Goal: Transaction & Acquisition: Download file/media

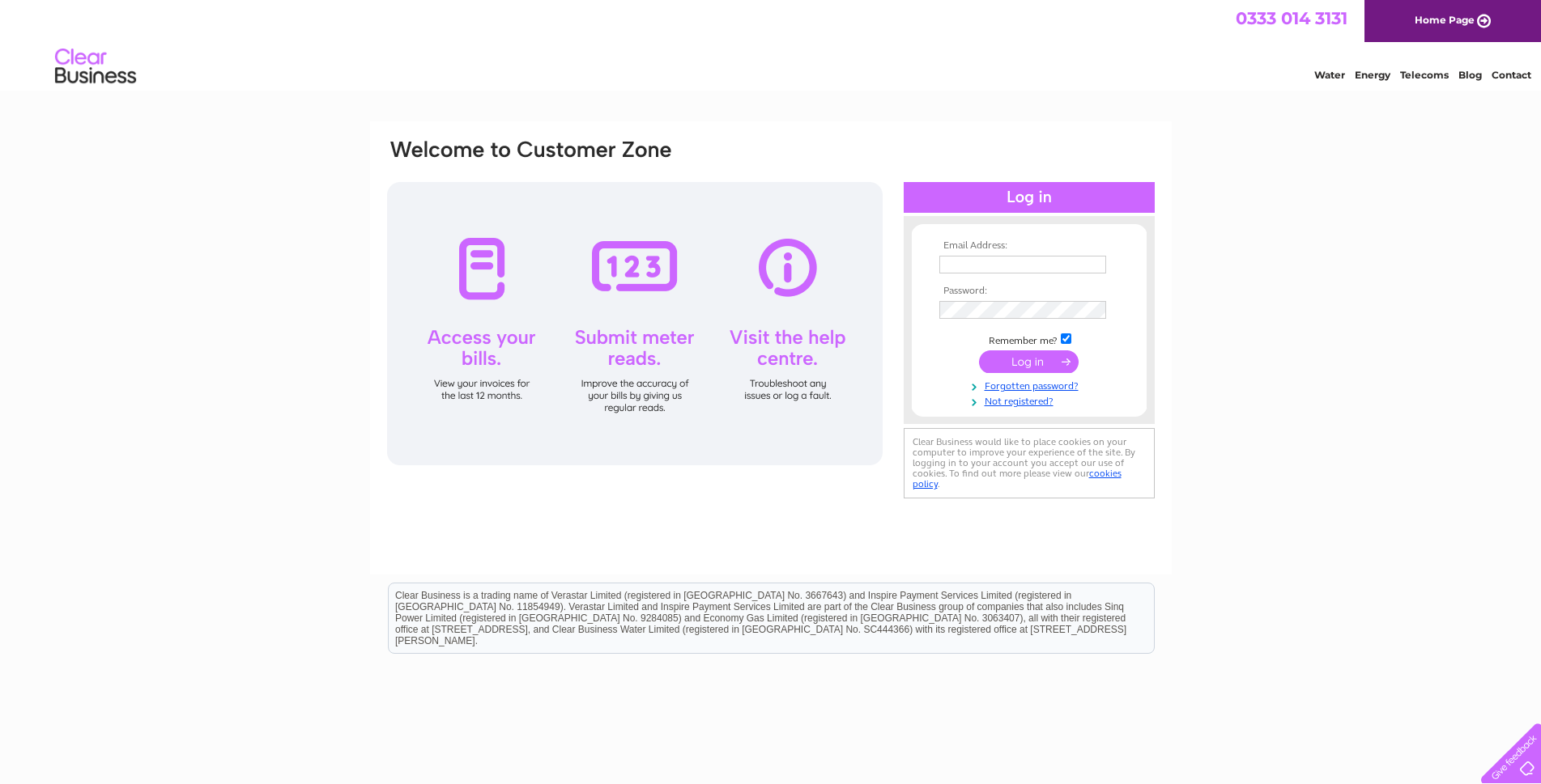
type input "igreig@btconnect.com"
click at [1047, 363] on input "submit" at bounding box center [1029, 361] width 100 height 22
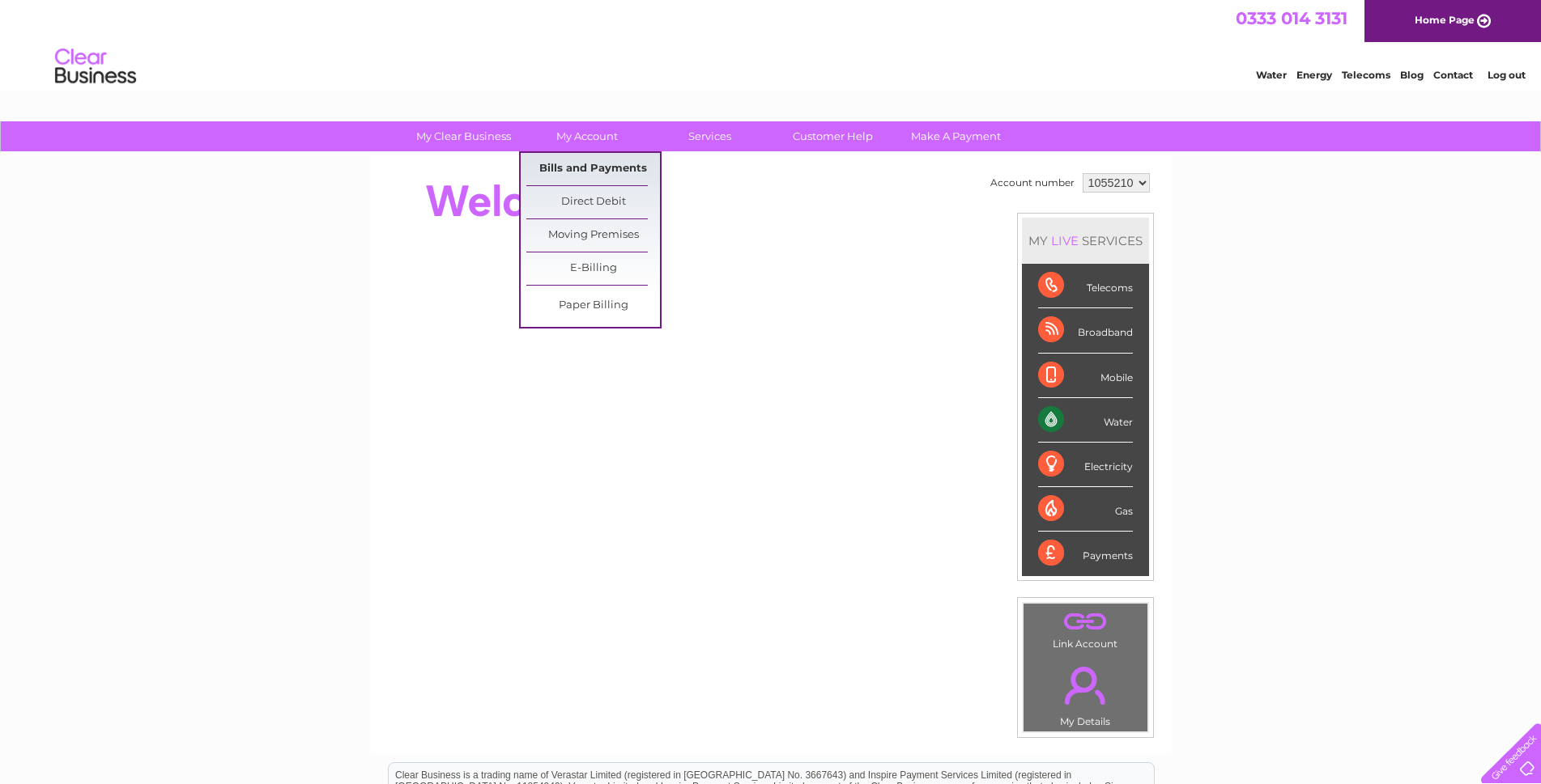
click at [569, 169] on link "Bills and Payments" at bounding box center [593, 169] width 134 height 32
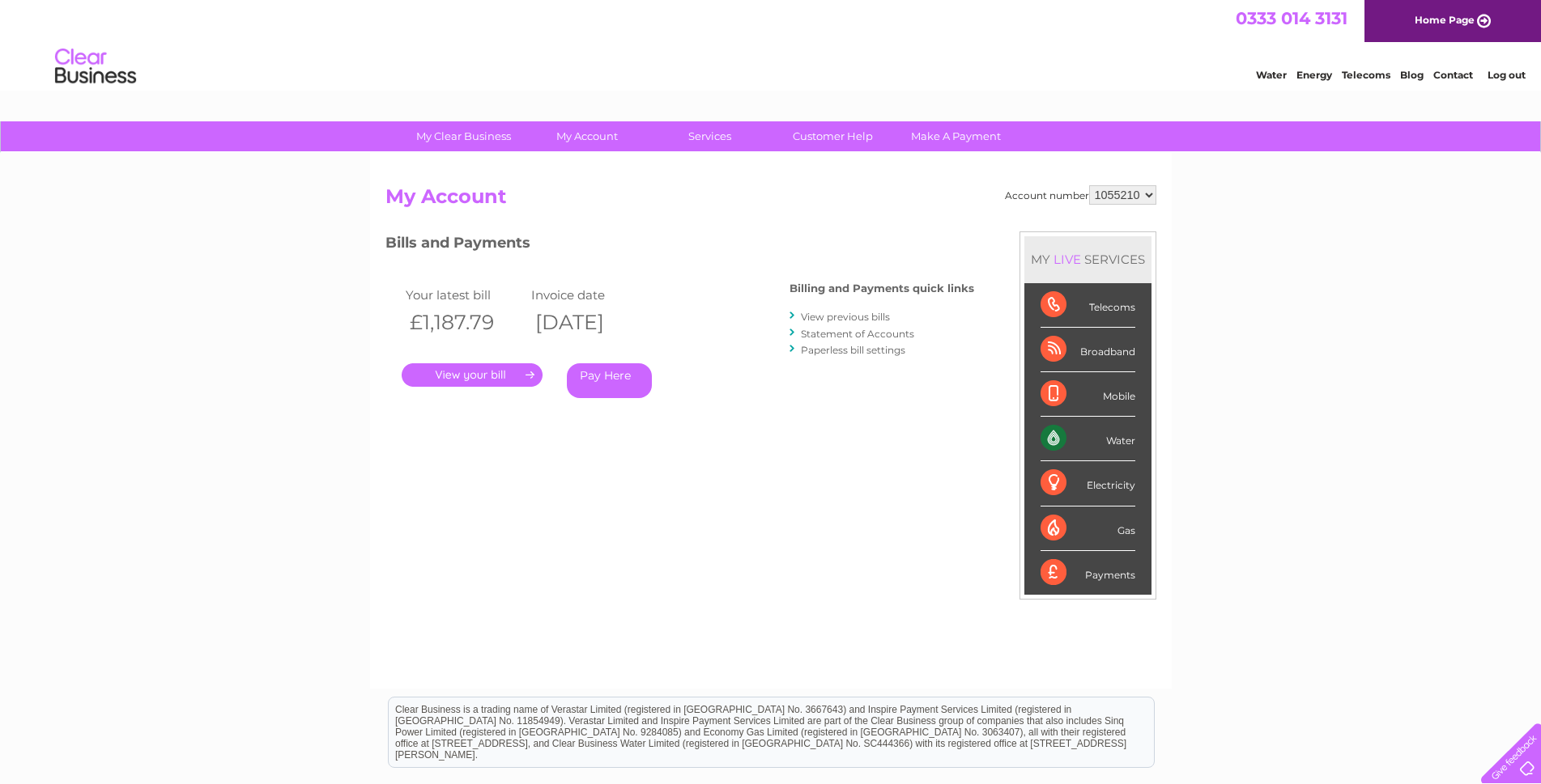
click at [465, 374] on link "." at bounding box center [472, 375] width 141 height 23
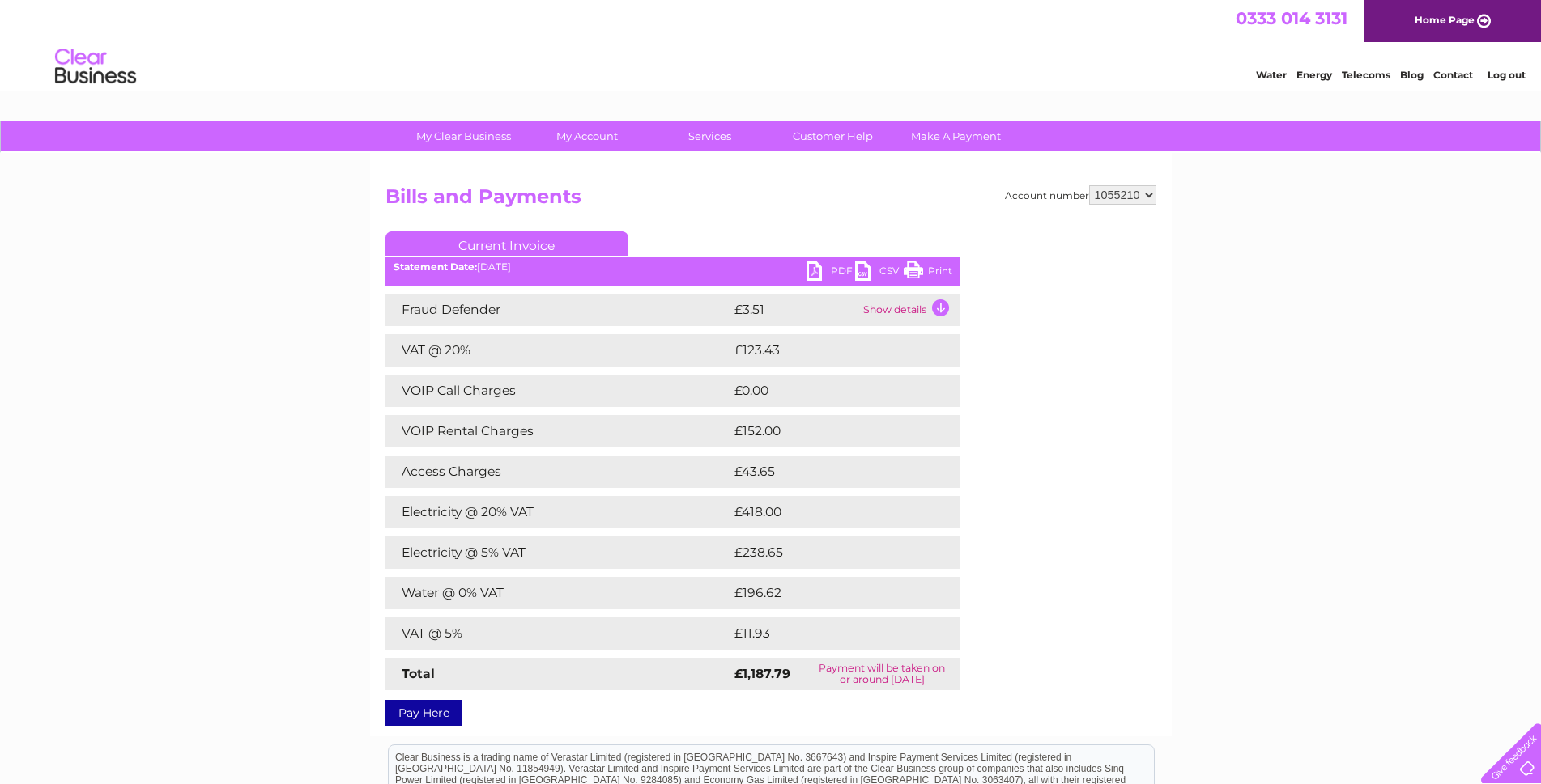
click at [820, 270] on link "PDF" at bounding box center [831, 273] width 49 height 23
click at [939, 308] on td "Show details" at bounding box center [909, 310] width 102 height 32
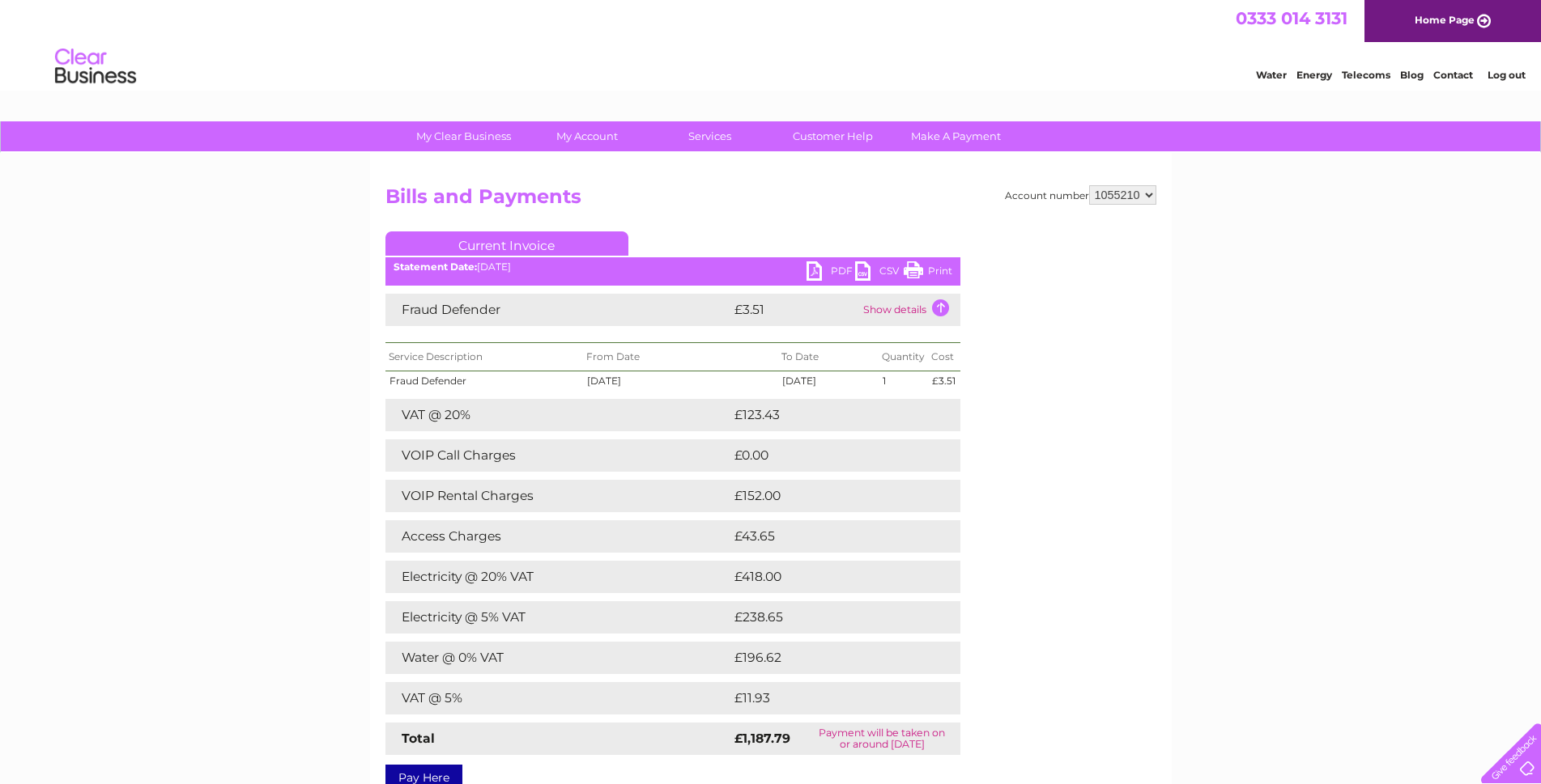
click at [941, 304] on td "Show details" at bounding box center [909, 310] width 102 height 32
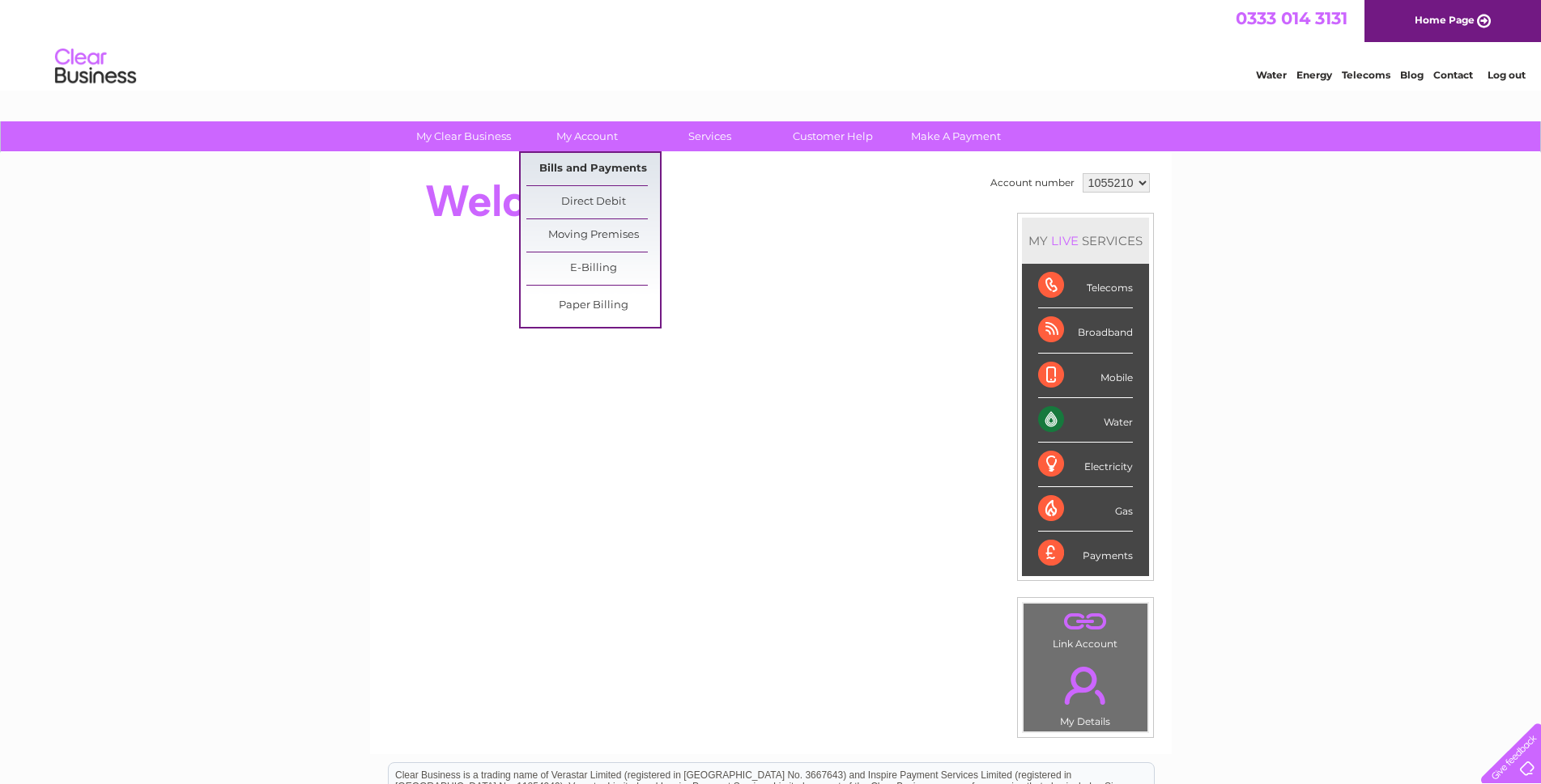
click at [579, 168] on link "Bills and Payments" at bounding box center [593, 169] width 134 height 32
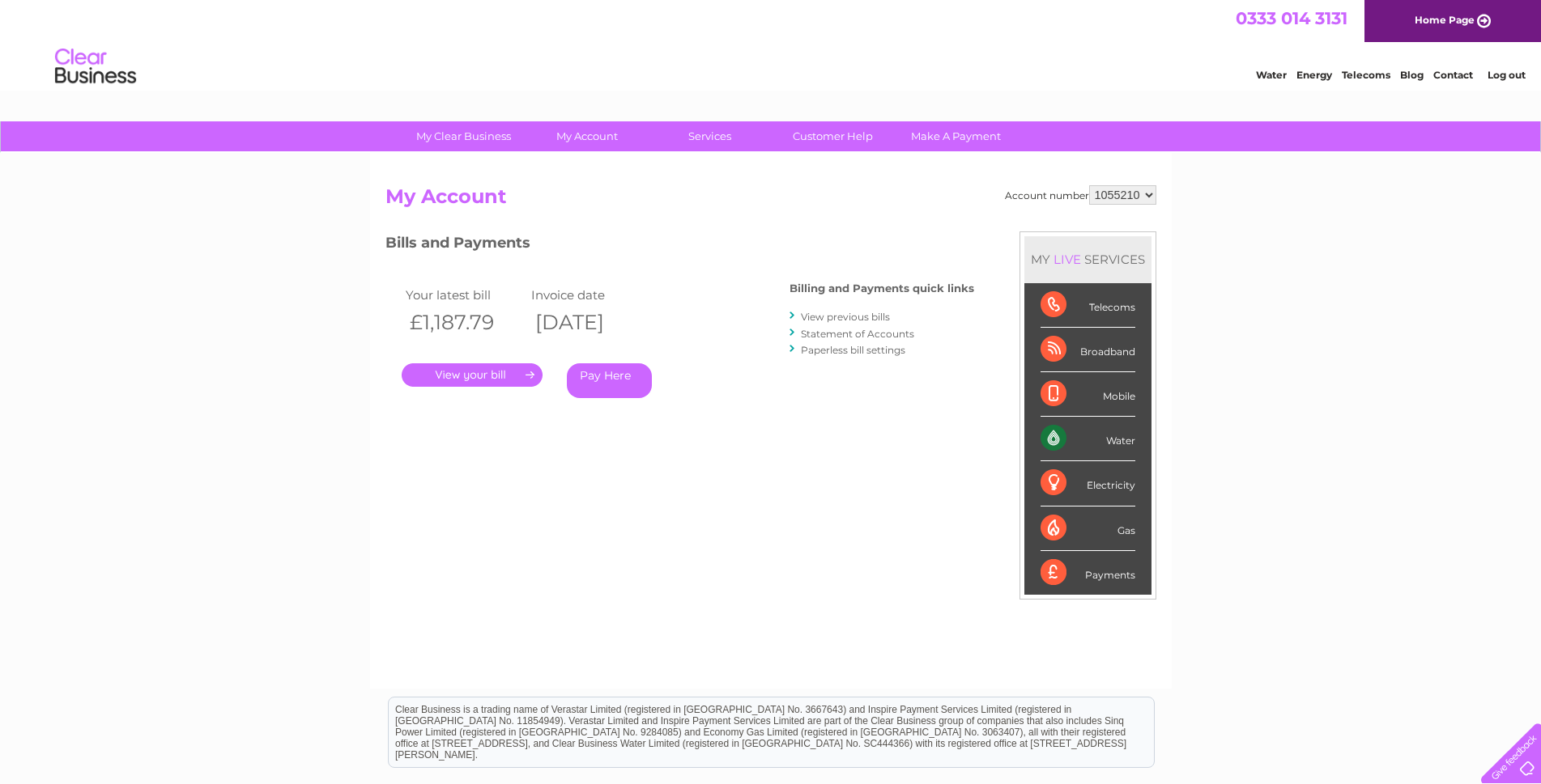
click at [453, 374] on link "." at bounding box center [472, 375] width 141 height 23
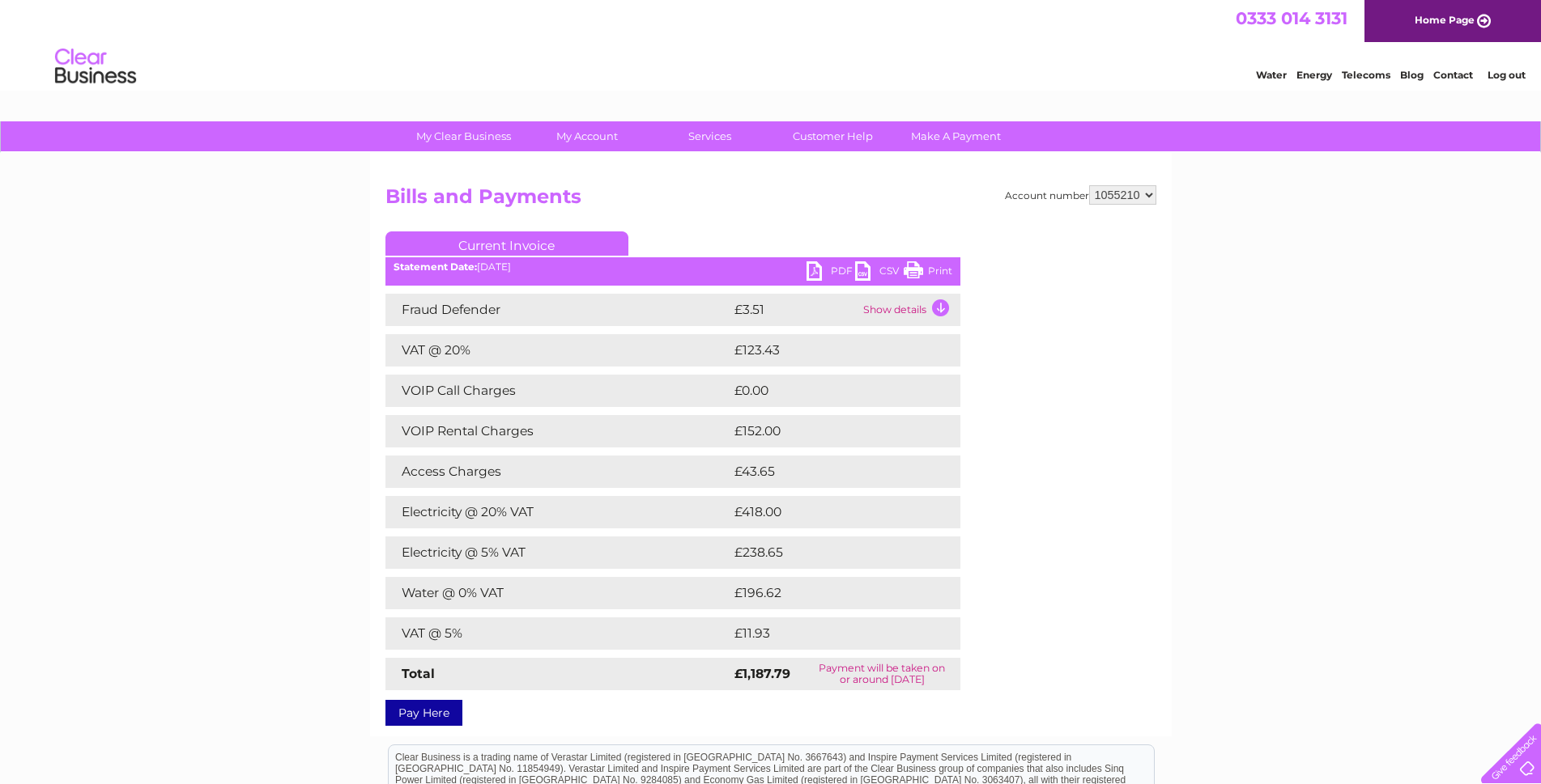
click at [828, 272] on link "PDF" at bounding box center [831, 273] width 49 height 23
